Goal: Find specific page/section: Find specific page/section

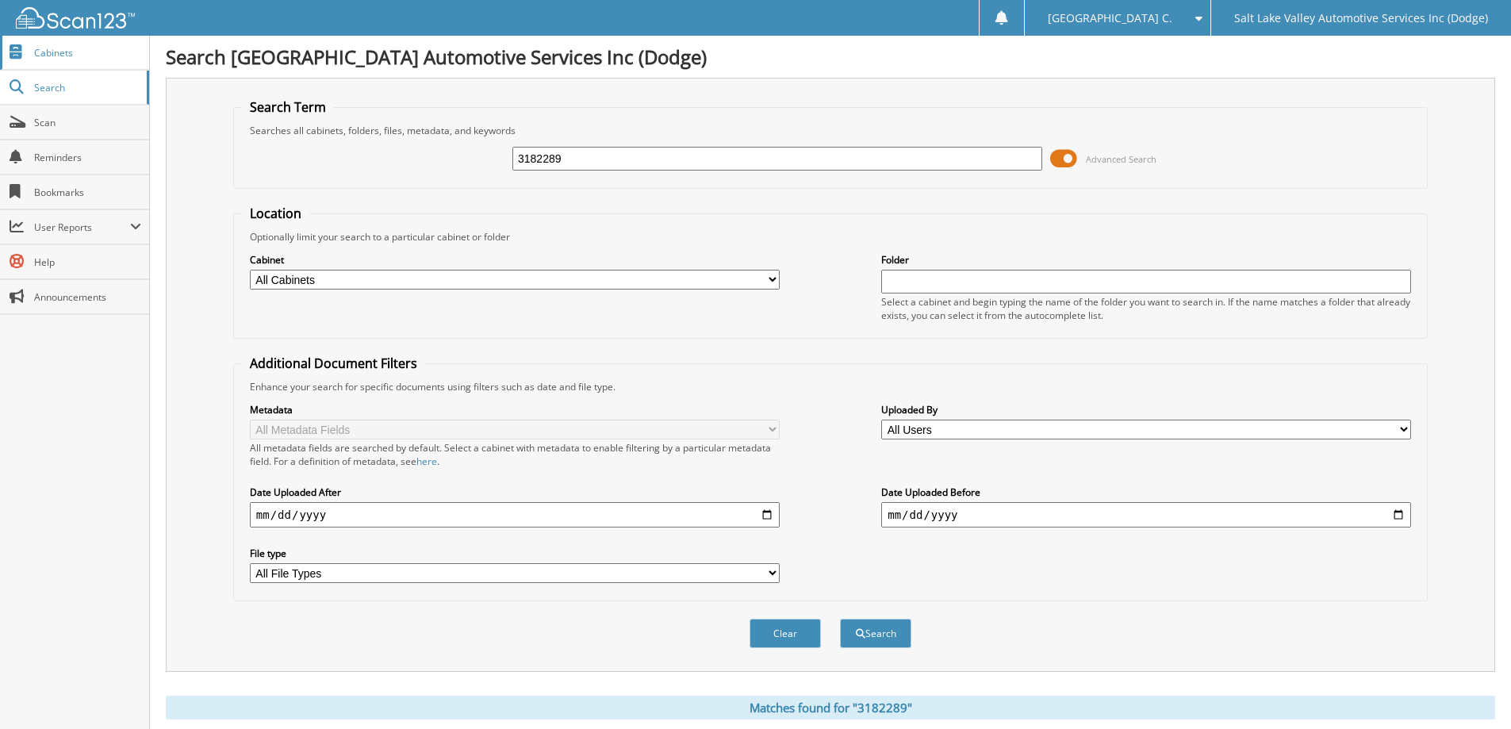
click at [49, 58] on span "Cabinets" at bounding box center [87, 52] width 107 height 13
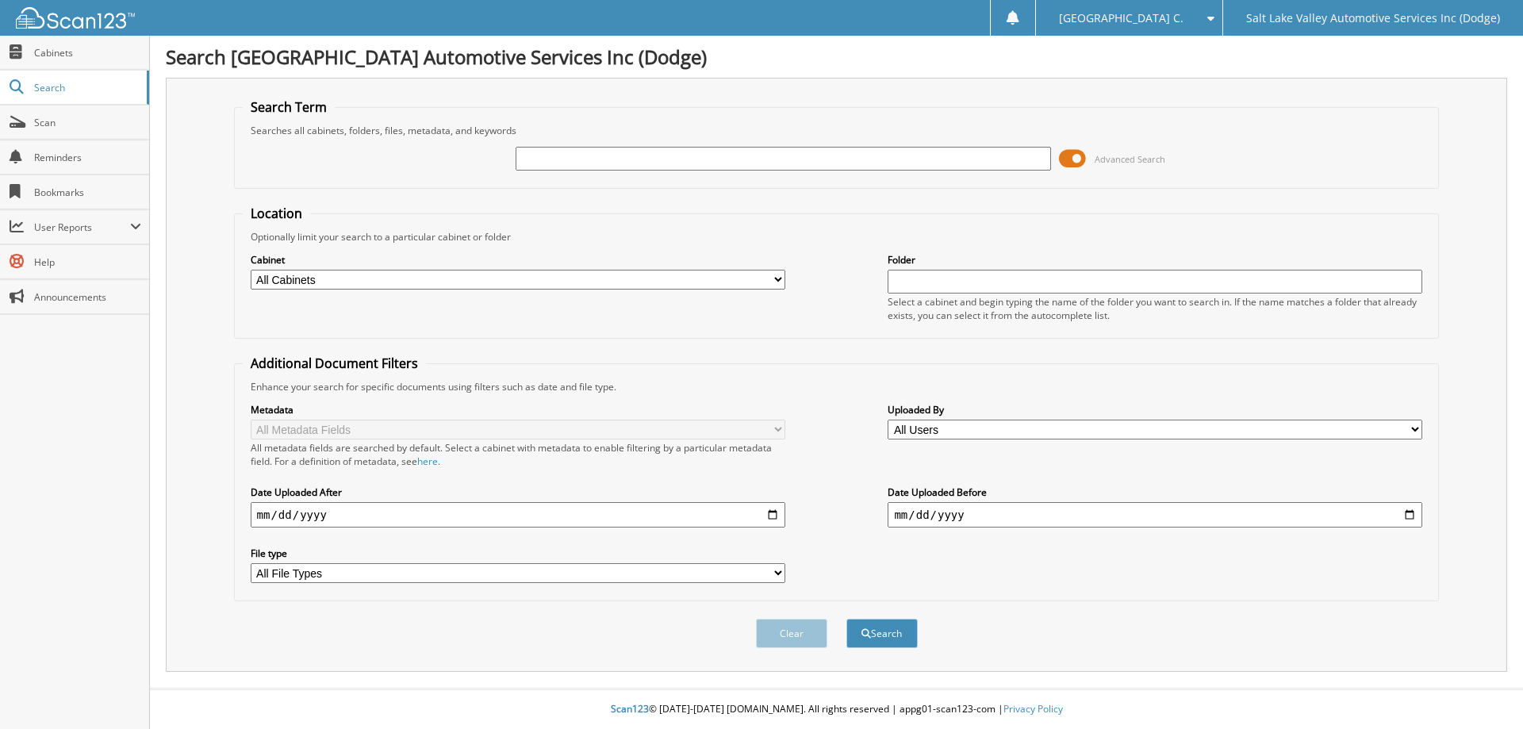
paste input "3220140"
type input "3220140"
click at [846, 619] on button "Search" at bounding box center [881, 633] width 71 height 29
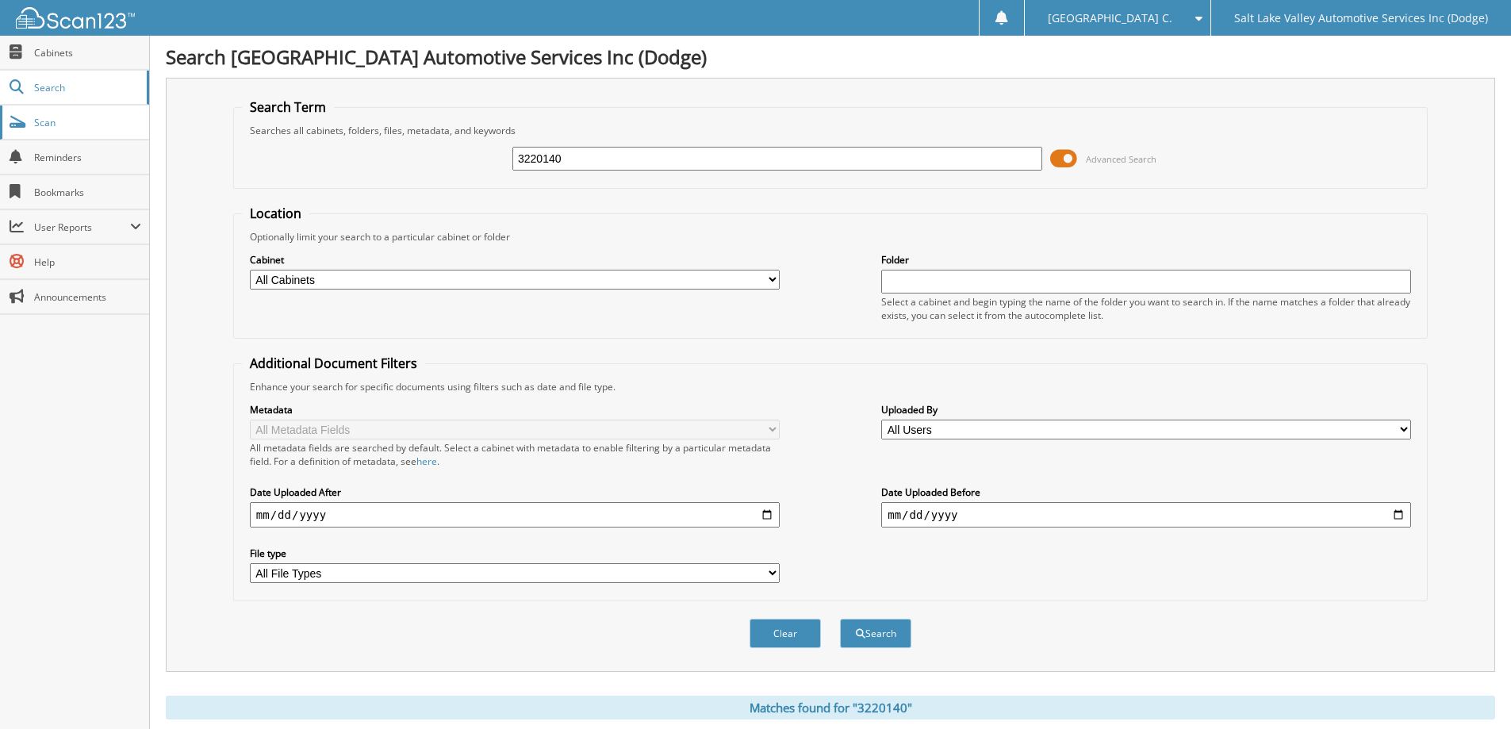
click at [81, 109] on link "Scan" at bounding box center [74, 123] width 149 height 34
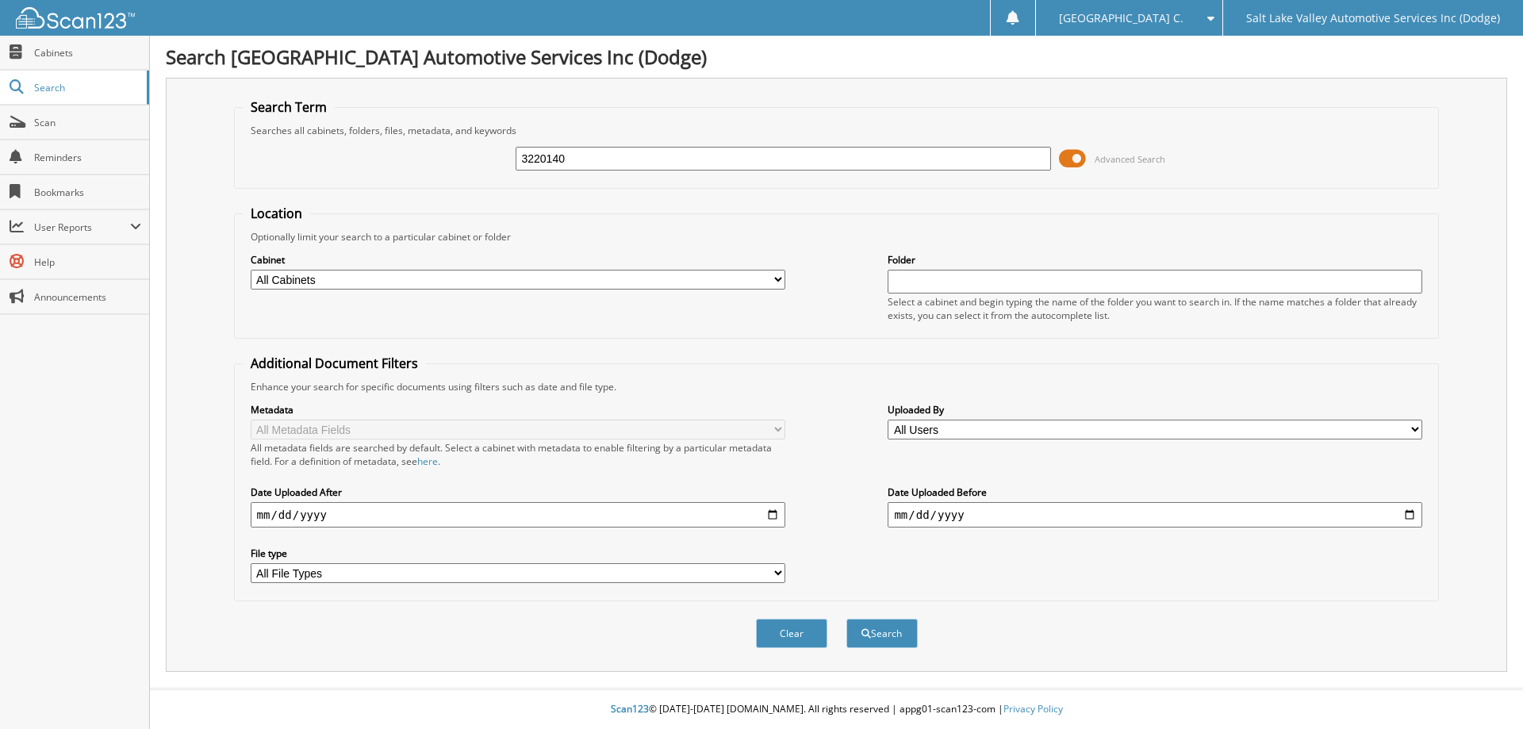
type input "3220140"
click at [996, 282] on input "text" at bounding box center [1155, 282] width 535 height 24
click at [903, 632] on button "Search" at bounding box center [881, 633] width 71 height 29
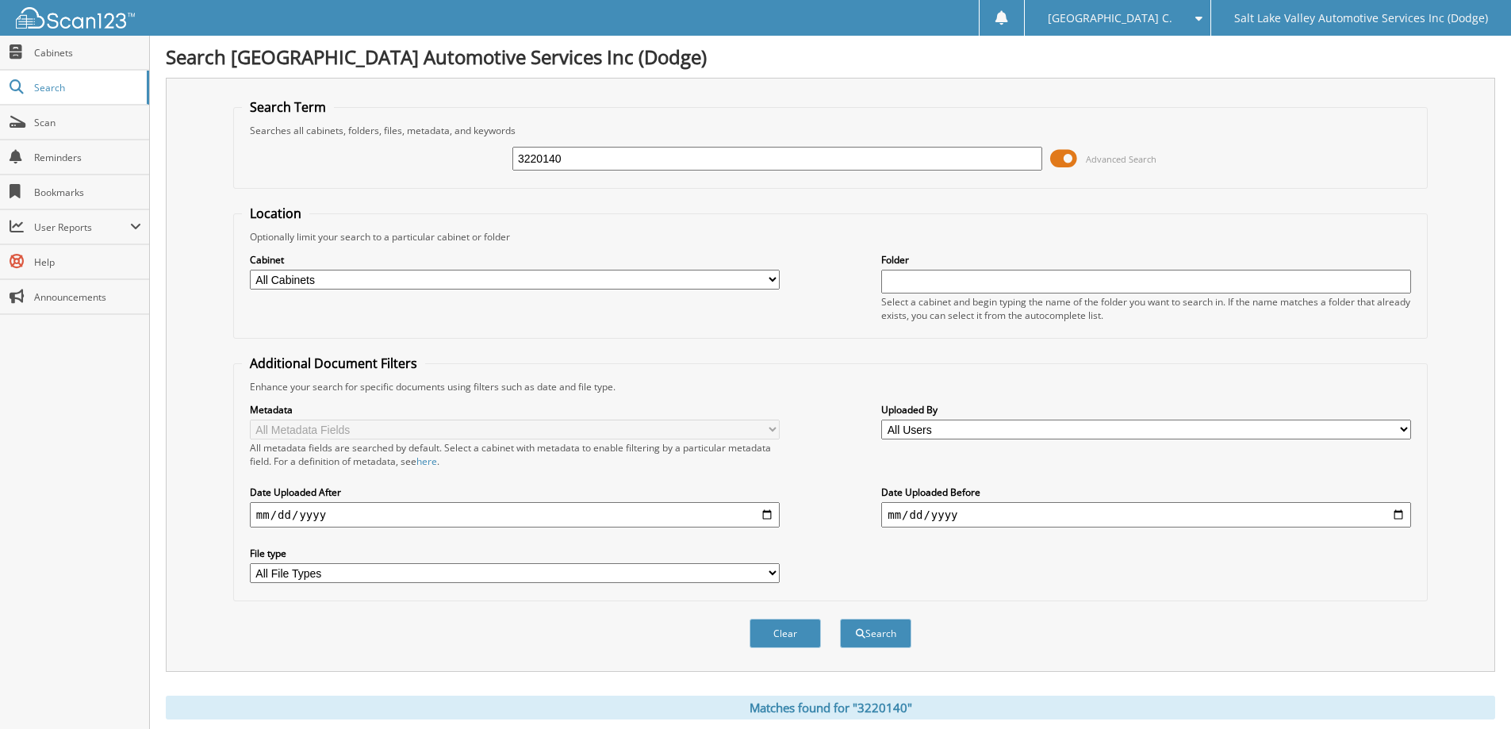
click at [755, 513] on input "date" at bounding box center [515, 514] width 530 height 25
click at [61, 111] on link "Scan" at bounding box center [74, 123] width 149 height 34
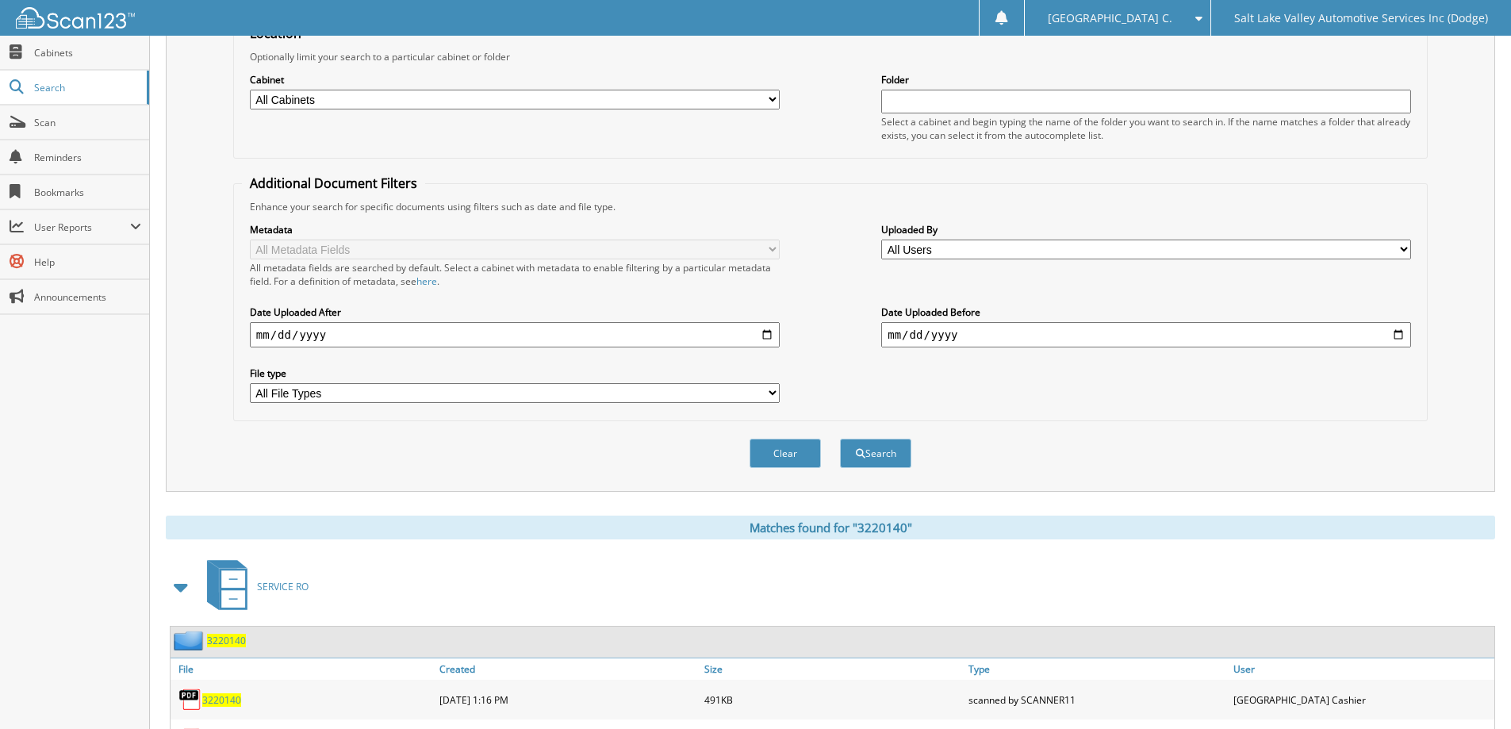
scroll to position [259, 0]
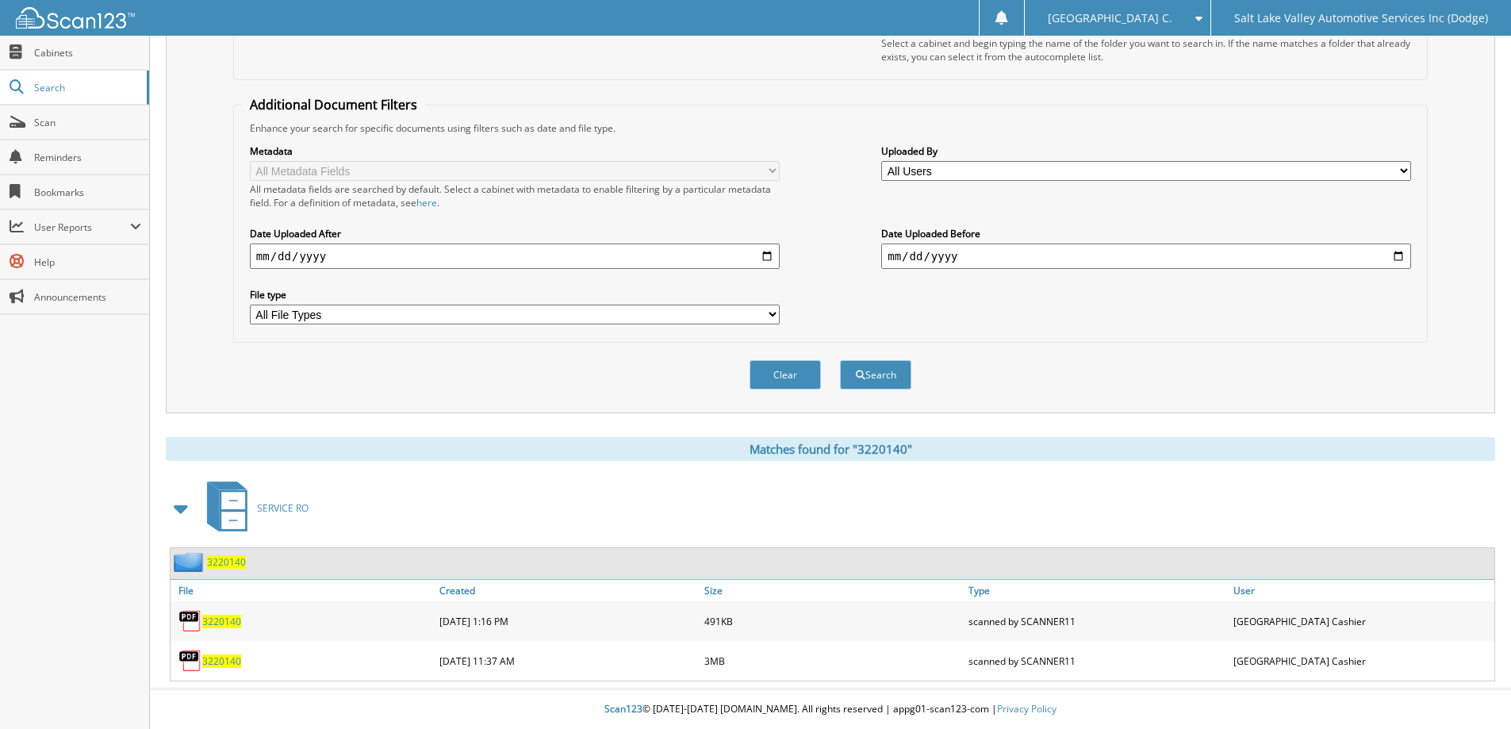
click at [205, 626] on span "3220140" at bounding box center [221, 621] width 39 height 13
click at [233, 624] on span "3220140" at bounding box center [221, 621] width 39 height 13
click at [214, 624] on span "3220140" at bounding box center [221, 621] width 39 height 13
click at [217, 661] on span "3220140" at bounding box center [221, 660] width 39 height 13
